Goal: Task Accomplishment & Management: Use online tool/utility

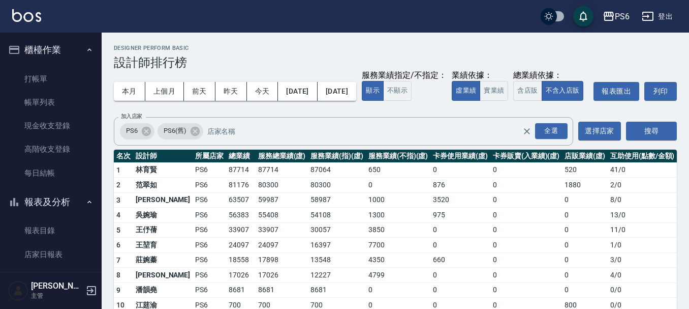
click at [529, 102] on div "本月 上個月 [DATE] [DATE] [DATE] [DATE] [DATE] 服務業績指定/不指定： 顯示 不顯示 業績依據： 虛業績 實業績 總業績依…" at bounding box center [395, 91] width 563 height 43
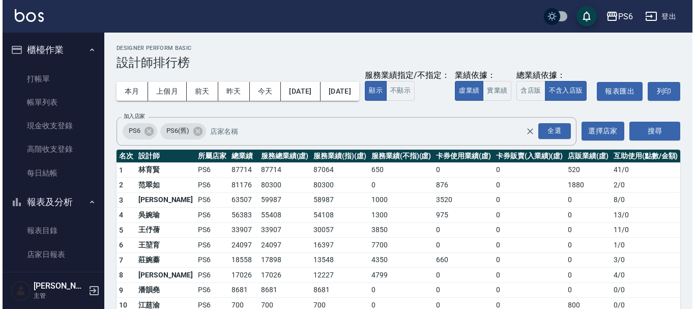
scroll to position [203, 0]
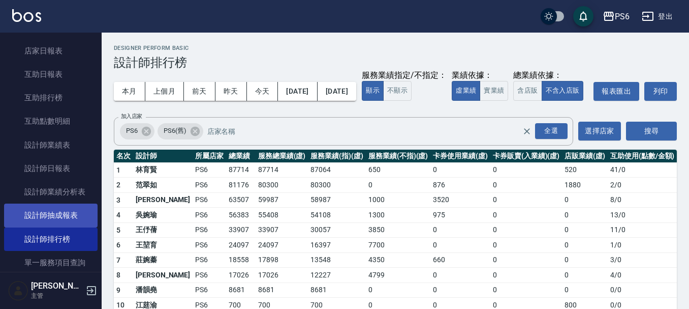
click at [62, 203] on link "設計師抽成報表" at bounding box center [51, 214] width 94 height 23
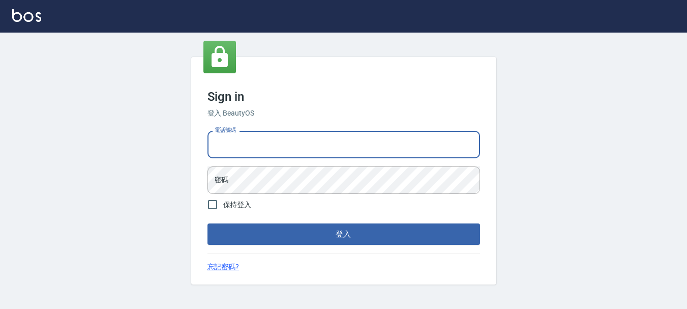
click at [318, 134] on input "電話號碼" at bounding box center [343, 144] width 273 height 27
type input "0983811952"
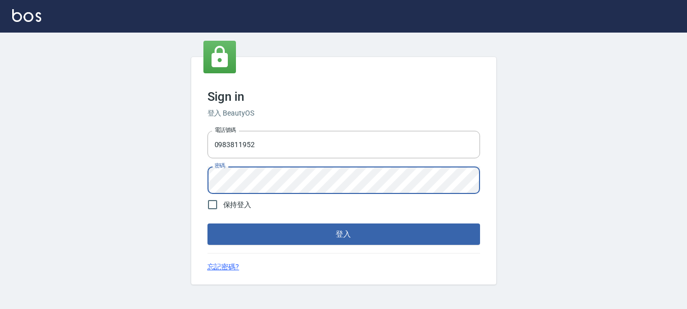
click at [207, 223] on button "登入" at bounding box center [343, 233] width 273 height 21
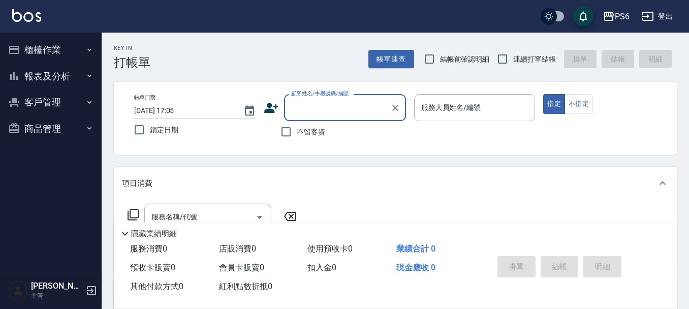
click at [27, 77] on button "報表及分析" at bounding box center [51, 76] width 94 height 26
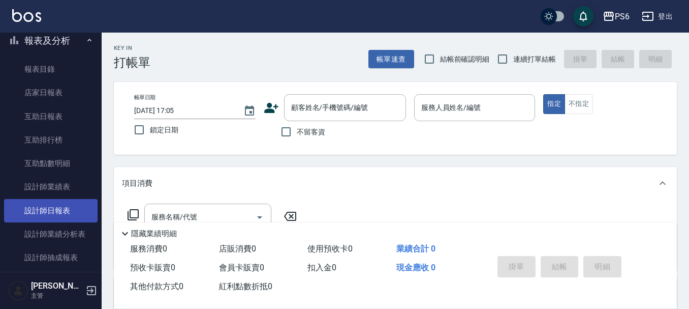
scroll to position [51, 0]
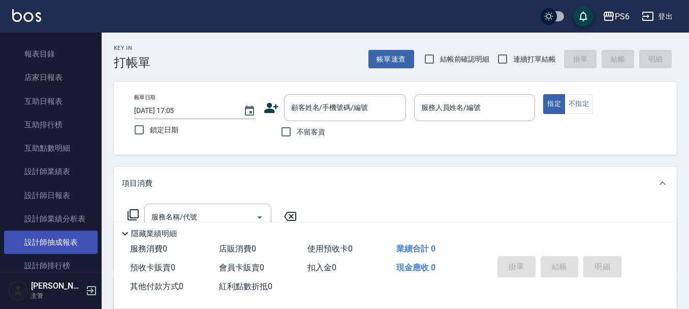
click at [58, 239] on link "設計師抽成報表" at bounding box center [51, 241] width 94 height 23
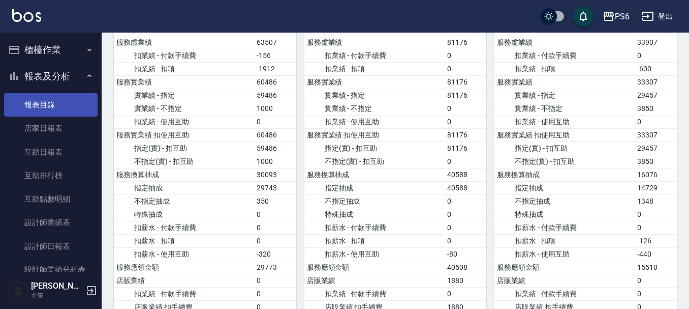
scroll to position [508, 0]
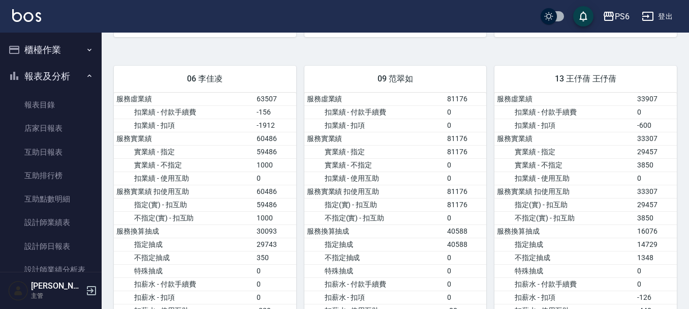
click at [50, 49] on button "櫃檯作業" at bounding box center [51, 50] width 94 height 26
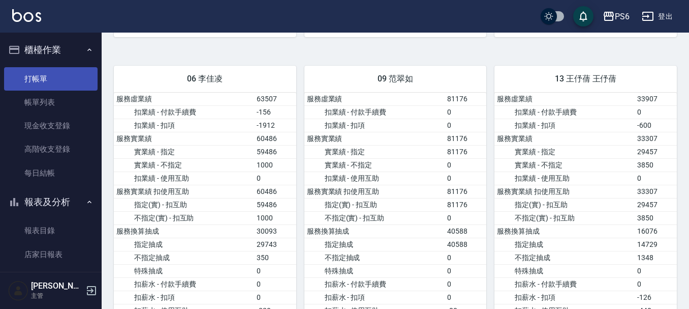
click at [57, 75] on link "打帳單" at bounding box center [51, 78] width 94 height 23
